Goal: Task Accomplishment & Management: Complete application form

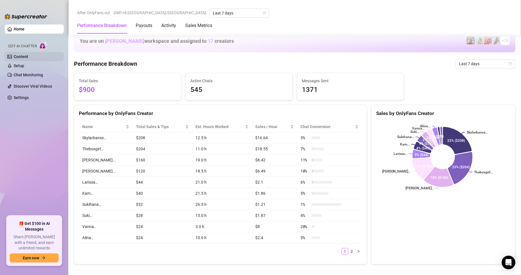
scroll to position [285, 0]
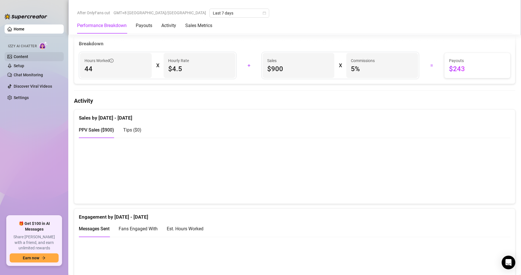
click at [28, 57] on link "Content" at bounding box center [21, 56] width 15 height 5
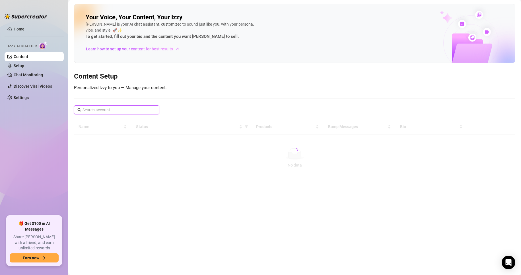
click at [131, 107] on input "text" at bounding box center [117, 110] width 69 height 6
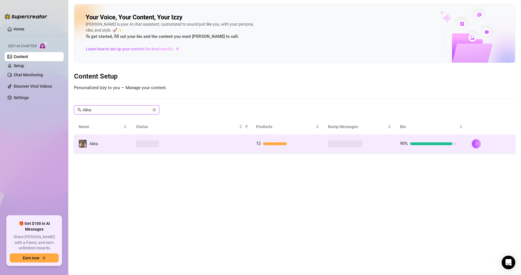
type input "Alina"
click at [110, 139] on td "Alina" at bounding box center [103, 144] width 58 height 19
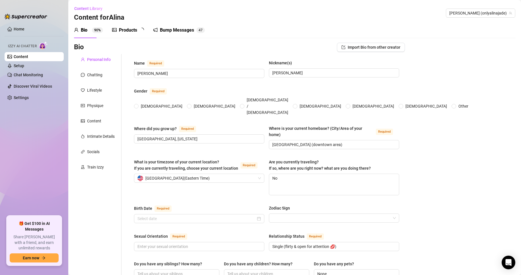
type input "[PERSON_NAME]"
type input "[GEOGRAPHIC_DATA], [US_STATE]"
type input "[GEOGRAPHIC_DATA] (downtown area)"
type textarea "No"
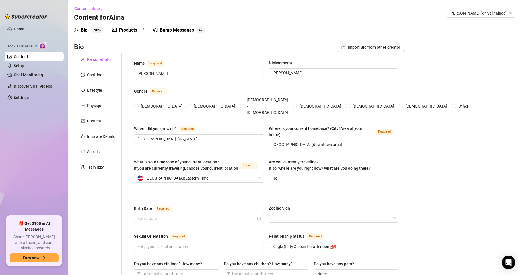
type input "Single (flirty & open for attention 💋)"
type input "None"
type input "Content Creator on OnlyFans (full time)"
type input "Waitressing, babysitting, retail"
type input "Some college, paused to focus on content creation"
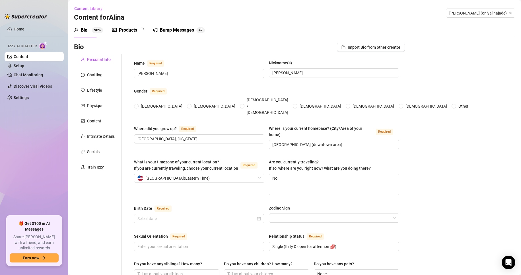
type input "Free-spirited, feminine empowerment, “live your best life”"
type textarea "Build a major online brand, financial independence, launch a lingerie/cosplay l…"
type textarea "Accidentally FaceTimed my mom in full cosplay after a few drinks 🫣"
type textarea "Shy in person, bratty online Secret bookworm with romance/fantasy novels Pretty…"
type textarea "Petite but bratty, playful but can flip into soft domme mode"
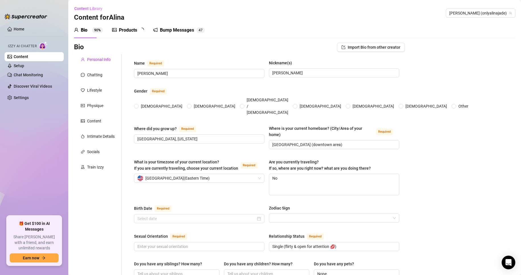
type textarea "Sexy girl-next-door with bratty tease vibes, soft domme energy, feet content, a…"
checkbox input "true"
radio input "true"
checkbox input "true"
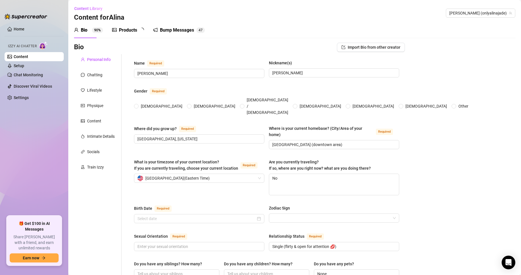
checkbox input "true"
type input "[DATE]"
click at [101, 120] on div "Content" at bounding box center [94, 121] width 14 height 6
